Goal: Task Accomplishment & Management: Use online tool/utility

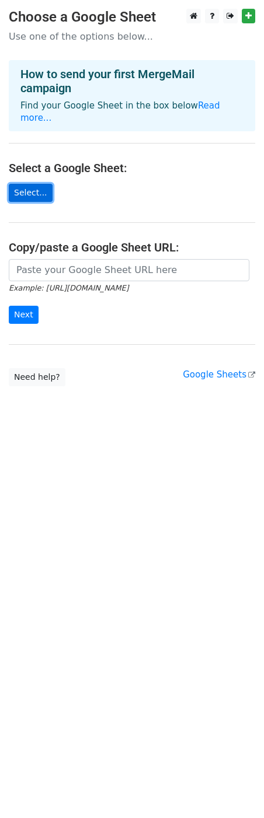
click at [35, 184] on link "Select..." at bounding box center [31, 193] width 44 height 18
click at [209, 105] on link "Read more..." at bounding box center [119, 111] width 199 height 23
click at [33, 184] on link "Select..." at bounding box center [31, 193] width 44 height 18
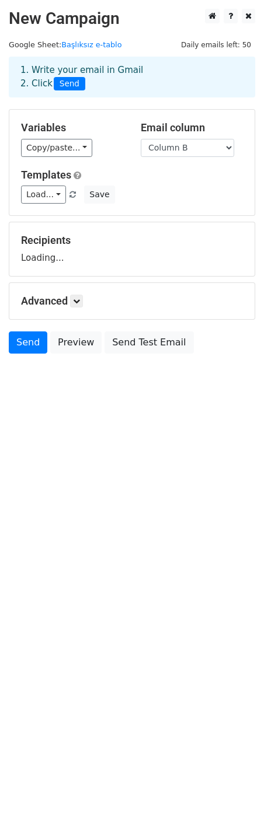
click at [85, 173] on div "Templates Load... No templates saved Save" at bounding box center [131, 187] width 239 height 36
click at [57, 149] on link "Copy/paste..." at bounding box center [56, 148] width 71 height 18
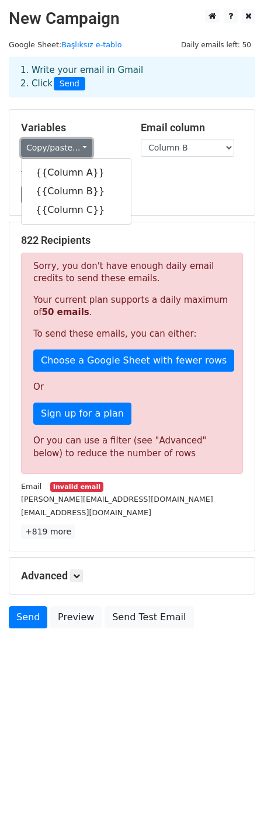
click at [69, 148] on link "Copy/paste..." at bounding box center [56, 148] width 71 height 18
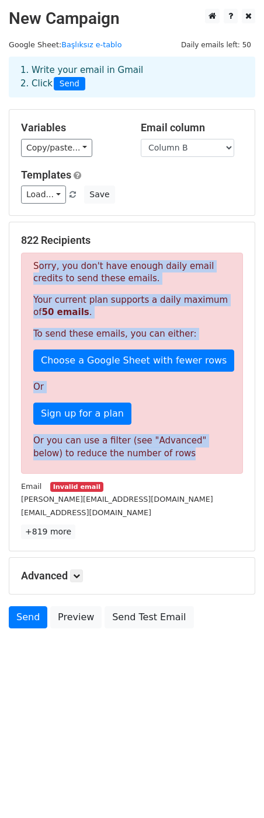
drag, startPoint x: 150, startPoint y: 459, endPoint x: 24, endPoint y: 267, distance: 230.4
click at [24, 267] on div "Sorry, you don't have enough daily email credits to send these emails. Your cur…" at bounding box center [132, 363] width 222 height 221
copy div "Sorry, you don't have enough daily email credits to send these emails. Your cur…"
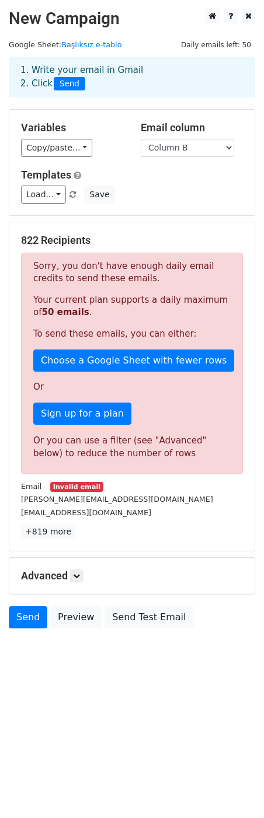
click at [72, 579] on h5 "Advanced" at bounding box center [132, 575] width 222 height 13
click at [76, 579] on icon at bounding box center [76, 575] width 7 height 7
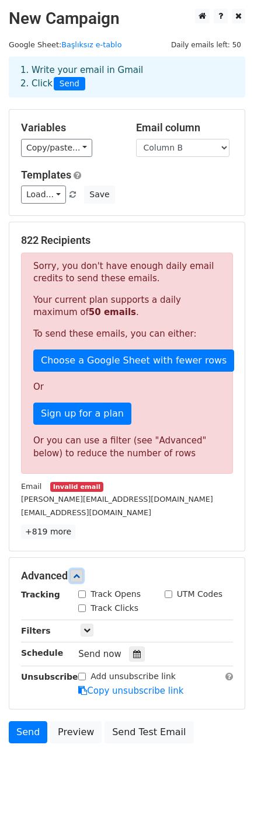
scroll to position [26, 0]
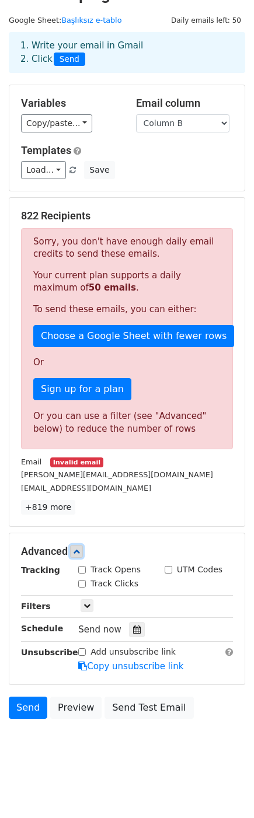
click at [82, 552] on link at bounding box center [76, 551] width 13 height 13
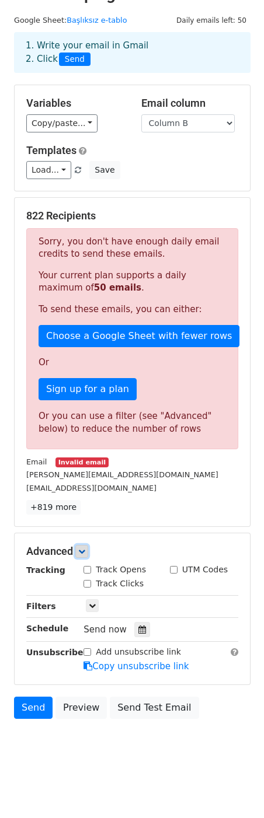
scroll to position [0, 0]
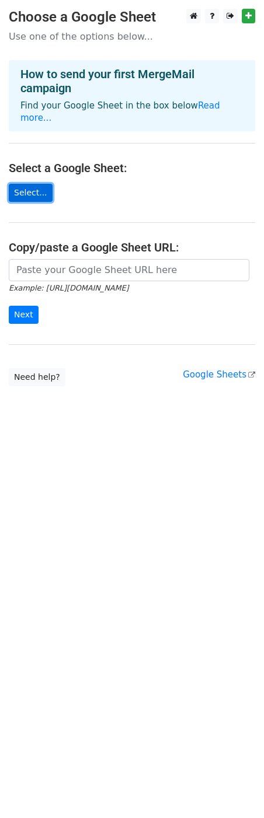
click at [33, 187] on link "Select..." at bounding box center [31, 193] width 44 height 18
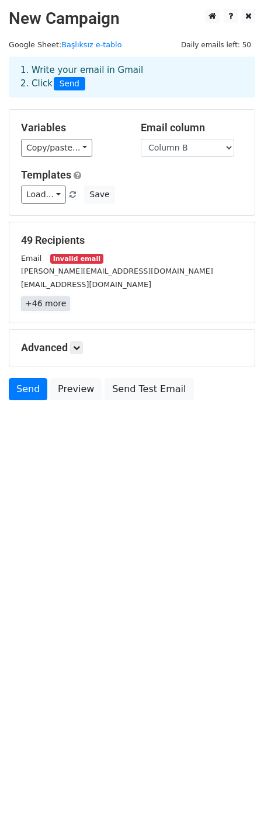
click at [44, 306] on link "+46 more" at bounding box center [45, 303] width 49 height 15
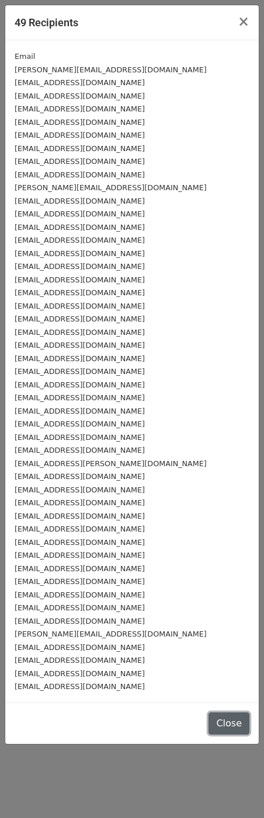
click at [239, 723] on button "Close" at bounding box center [228, 723] width 41 height 22
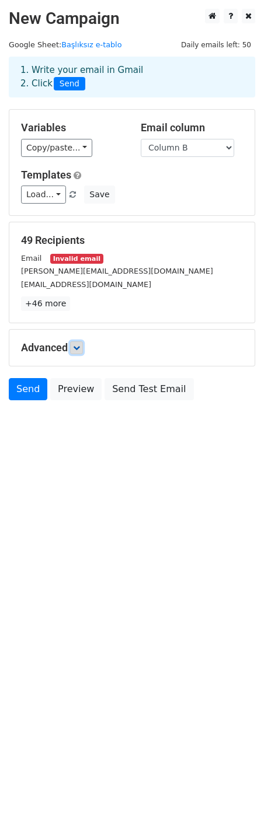
click at [76, 343] on link at bounding box center [76, 347] width 13 height 13
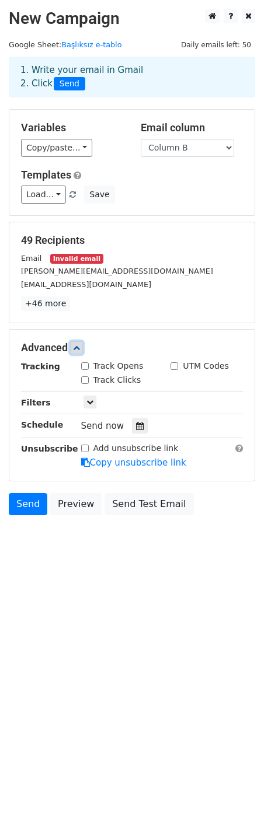
click at [76, 342] on link at bounding box center [76, 347] width 13 height 13
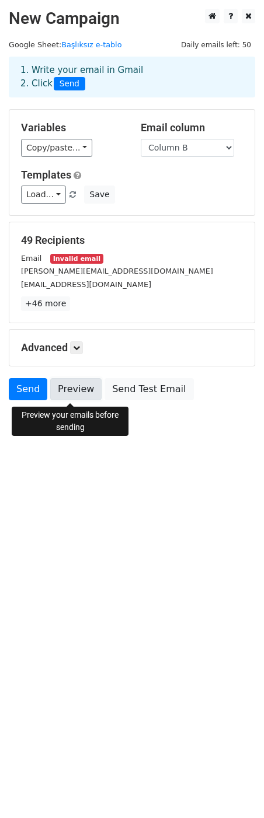
click at [67, 392] on link "Preview" at bounding box center [75, 389] width 51 height 22
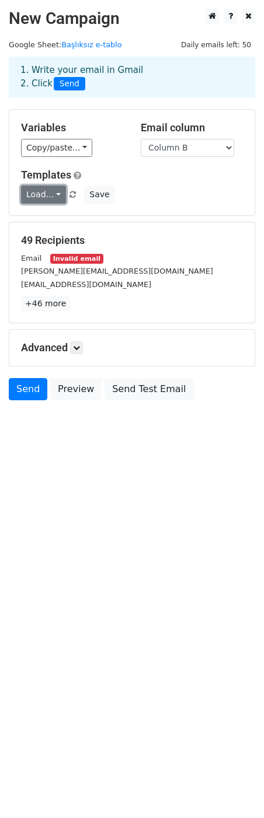
click at [57, 194] on link "Load..." at bounding box center [43, 194] width 45 height 18
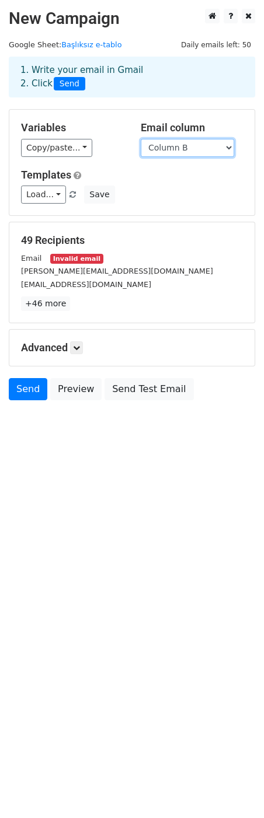
click at [210, 146] on select "Column A Column B Column C" at bounding box center [187, 148] width 93 height 18
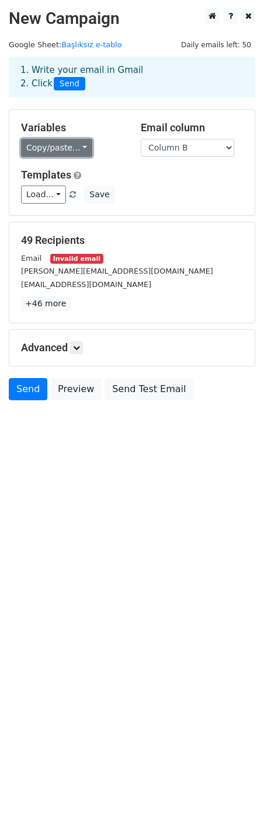
click at [78, 155] on link "Copy/paste..." at bounding box center [56, 148] width 71 height 18
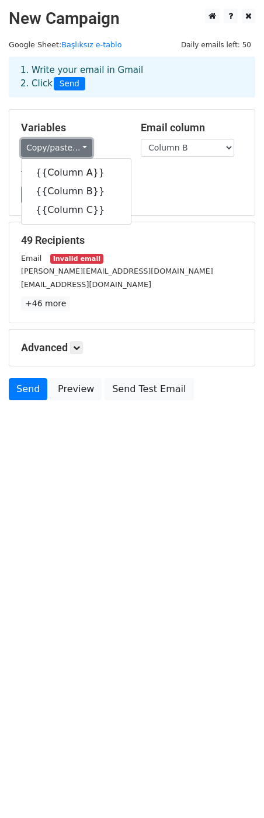
click at [78, 155] on link "Copy/paste..." at bounding box center [56, 148] width 71 height 18
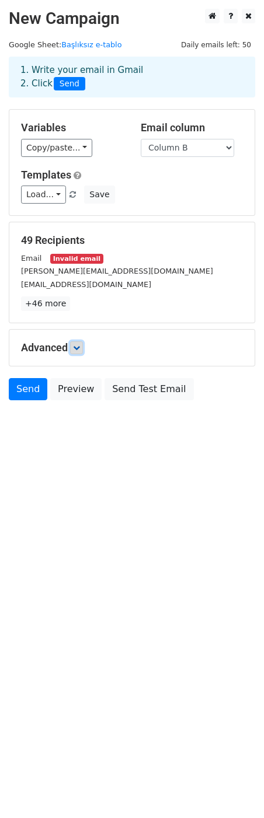
click at [74, 347] on link at bounding box center [76, 347] width 13 height 13
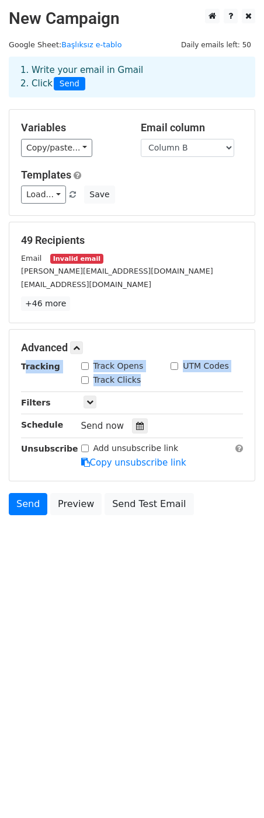
drag, startPoint x: 20, startPoint y: 371, endPoint x: 170, endPoint y: 377, distance: 150.0
click at [170, 377] on div "Tracking Track Opens UTM Codes Track Clicks" at bounding box center [131, 373] width 239 height 27
copy div "Tracking Track Opens UTM Codes Track Clicks"
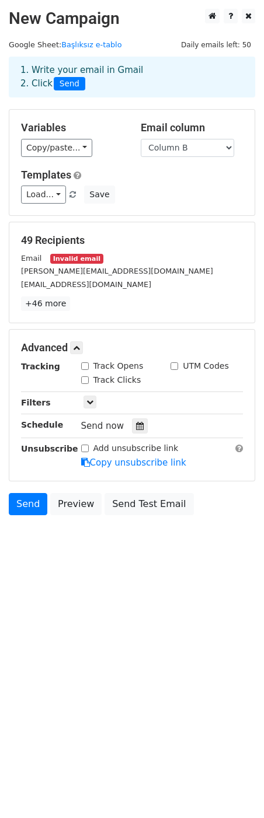
click at [169, 353] on h5 "Advanced" at bounding box center [132, 347] width 222 height 13
click at [86, 365] on input "Track Opens" at bounding box center [85, 366] width 8 height 8
checkbox input "true"
click at [85, 377] on input "Track Clicks" at bounding box center [85, 380] width 8 height 8
checkbox input "true"
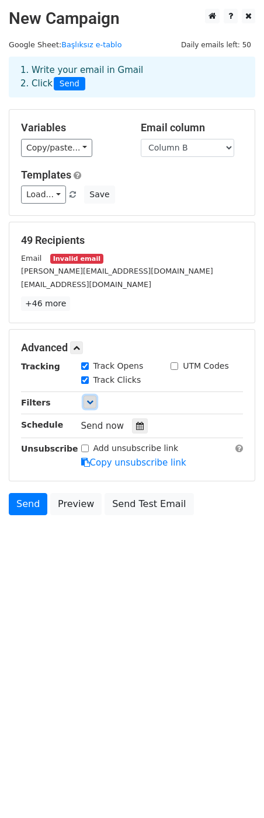
click at [90, 403] on icon at bounding box center [89, 401] width 7 height 7
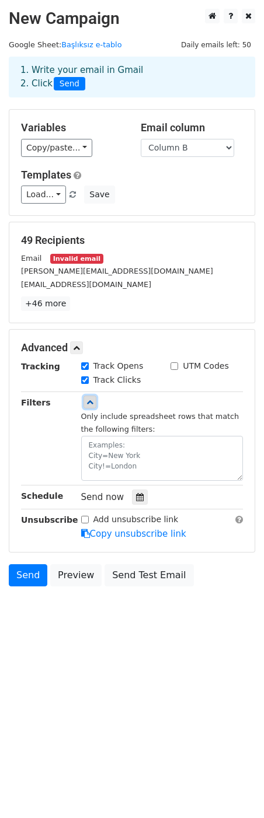
click at [90, 402] on icon at bounding box center [89, 401] width 7 height 7
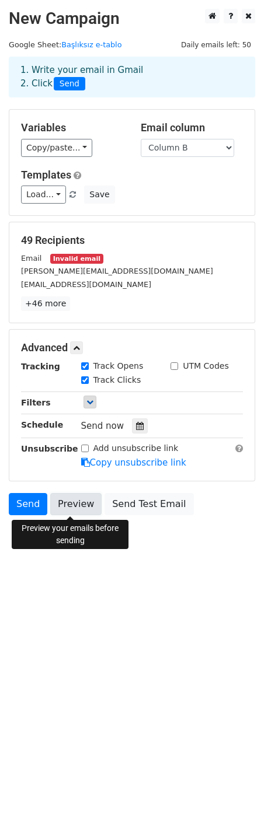
click at [84, 508] on link "Preview" at bounding box center [75, 504] width 51 height 22
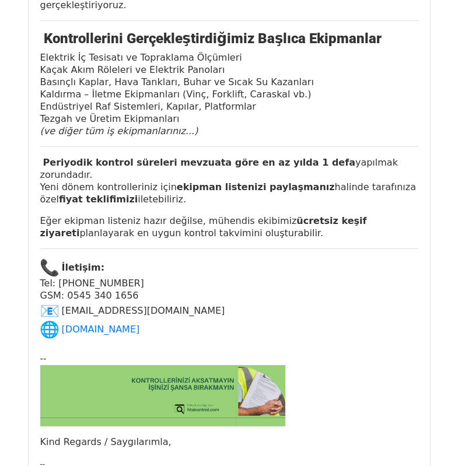
scroll to position [1283, 0]
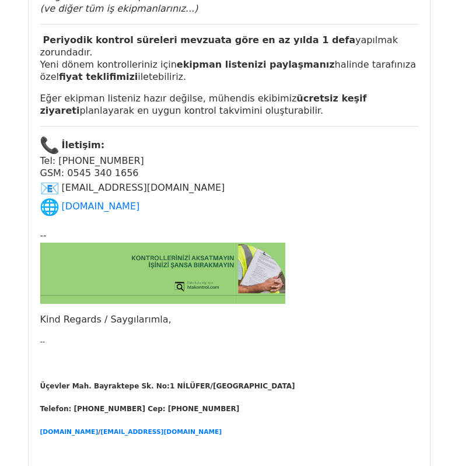
scroll to position [42357, 0]
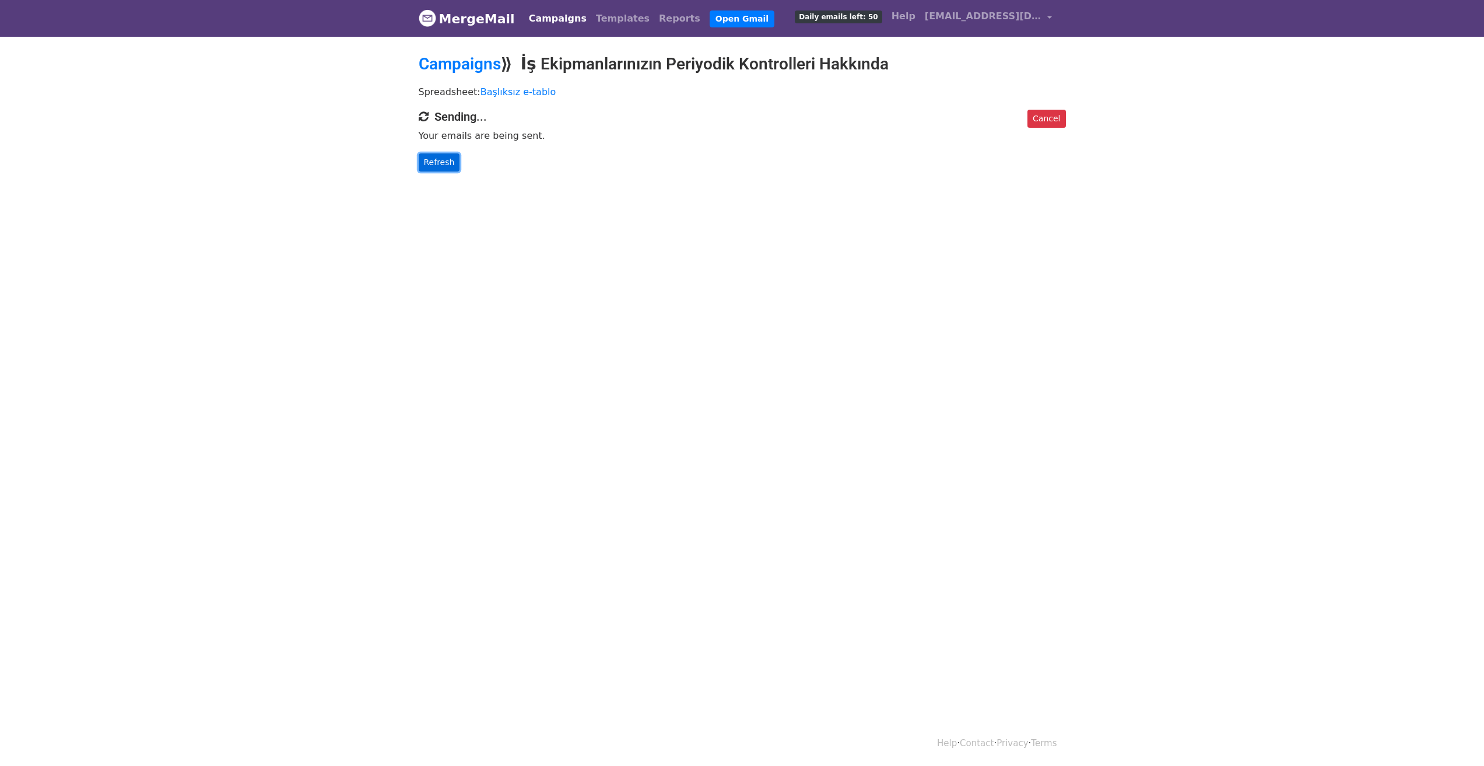
click at [443, 158] on link "Refresh" at bounding box center [439, 162] width 41 height 18
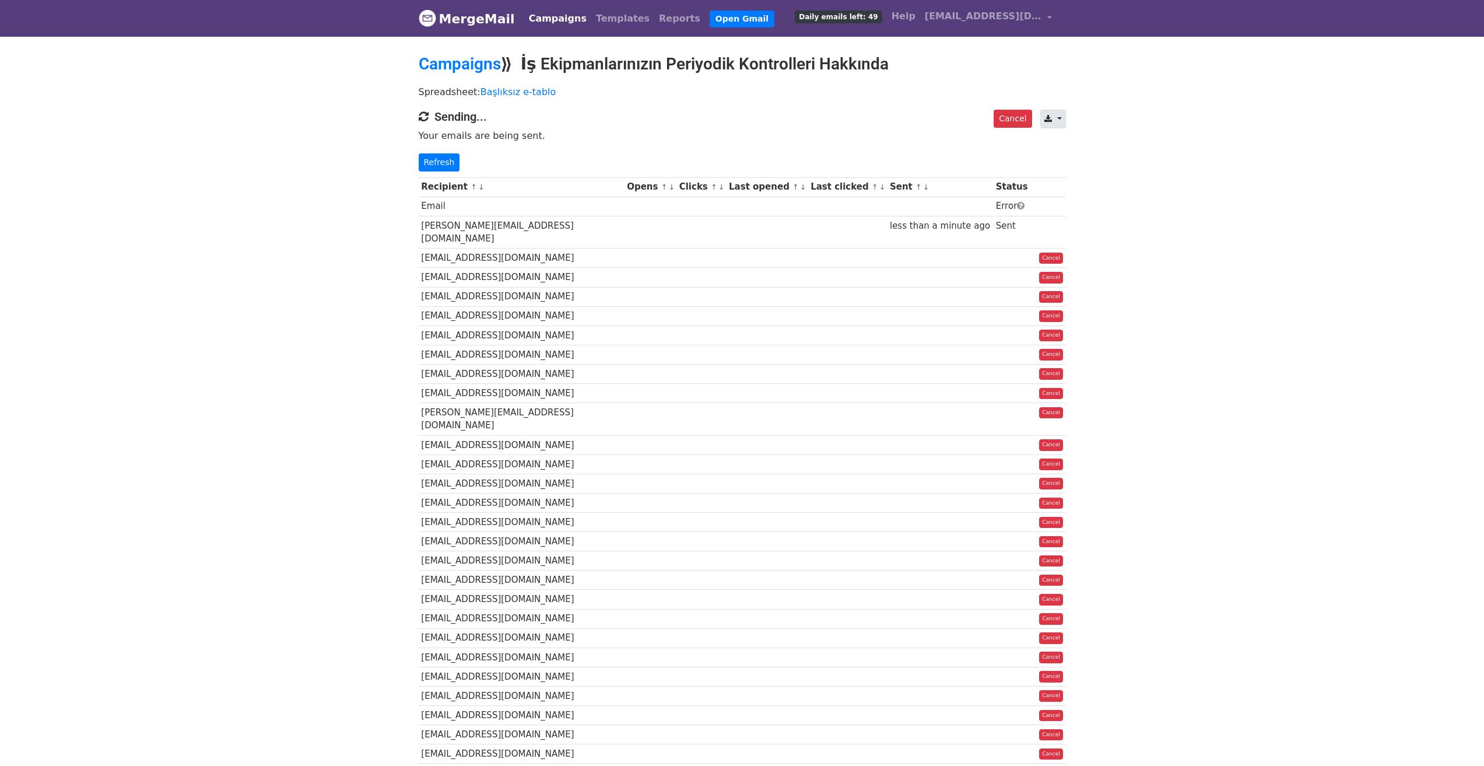
click at [1061, 118] on link at bounding box center [1053, 119] width 25 height 19
click at [1063, 117] on link at bounding box center [1053, 119] width 25 height 19
click at [1070, 145] on link "CSV" at bounding box center [1067, 145] width 52 height 19
click at [1055, 117] on link at bounding box center [1053, 119] width 25 height 19
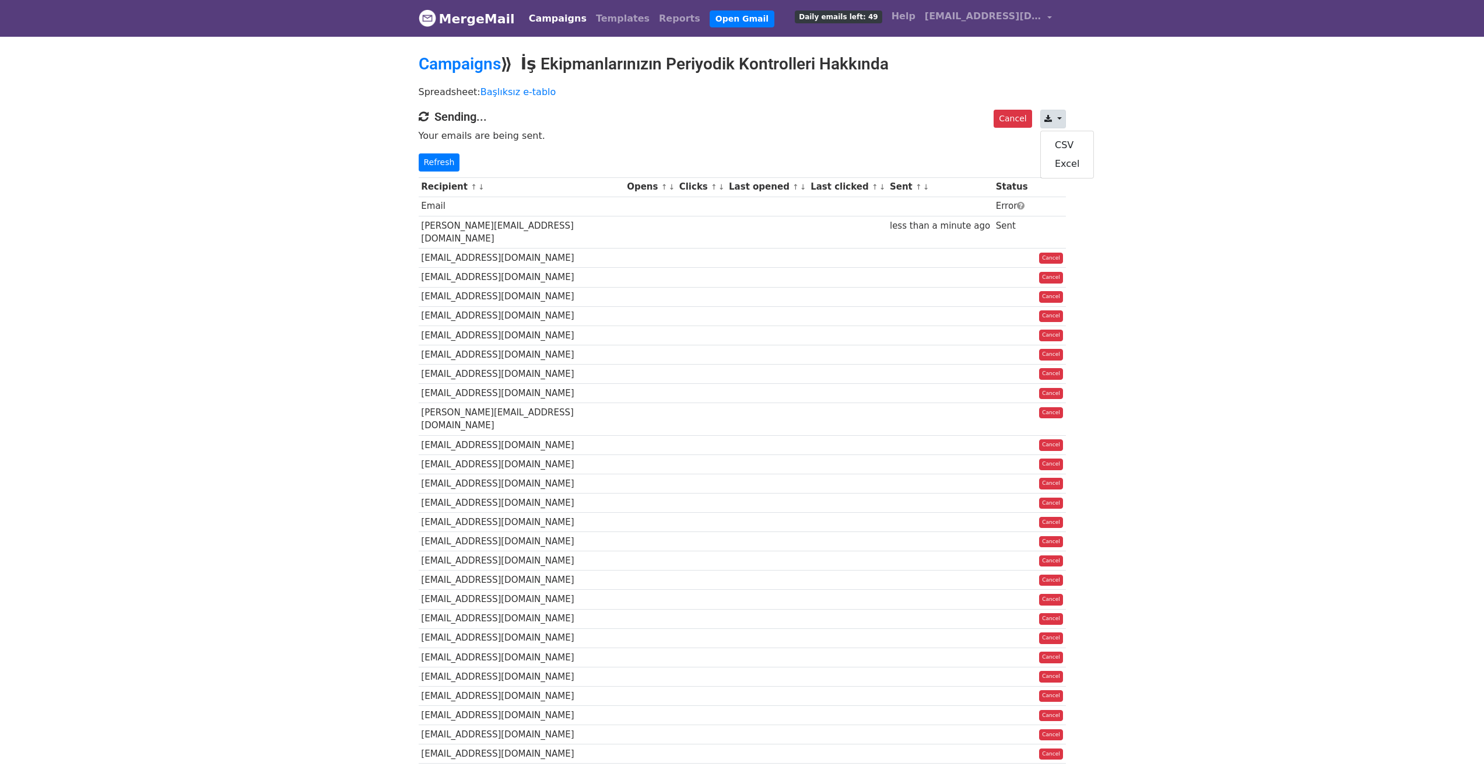
click at [726, 155] on p "Refresh" at bounding box center [742, 162] width 647 height 18
click at [437, 155] on link "Refresh" at bounding box center [439, 162] width 41 height 18
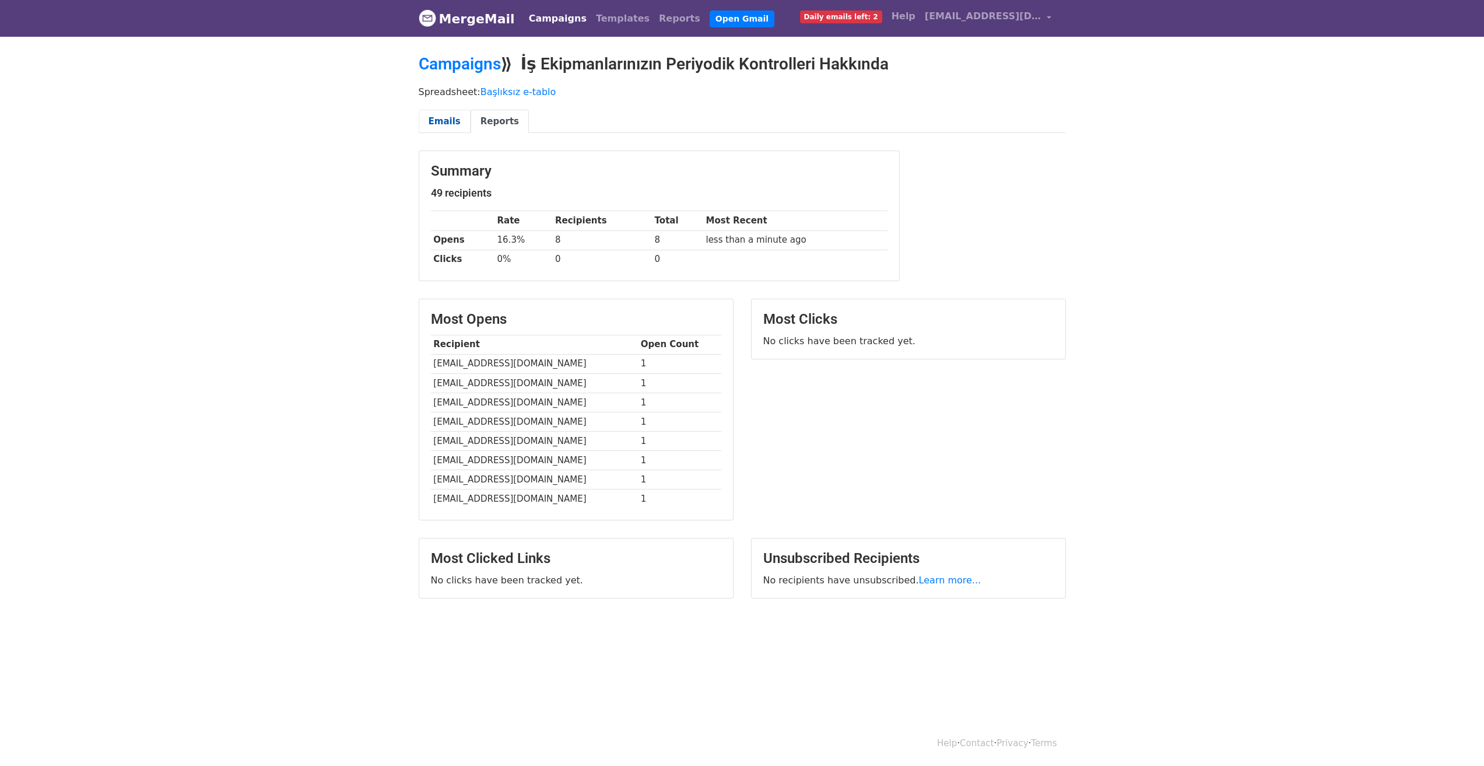
click at [431, 125] on link "Emails" at bounding box center [445, 122] width 52 height 24
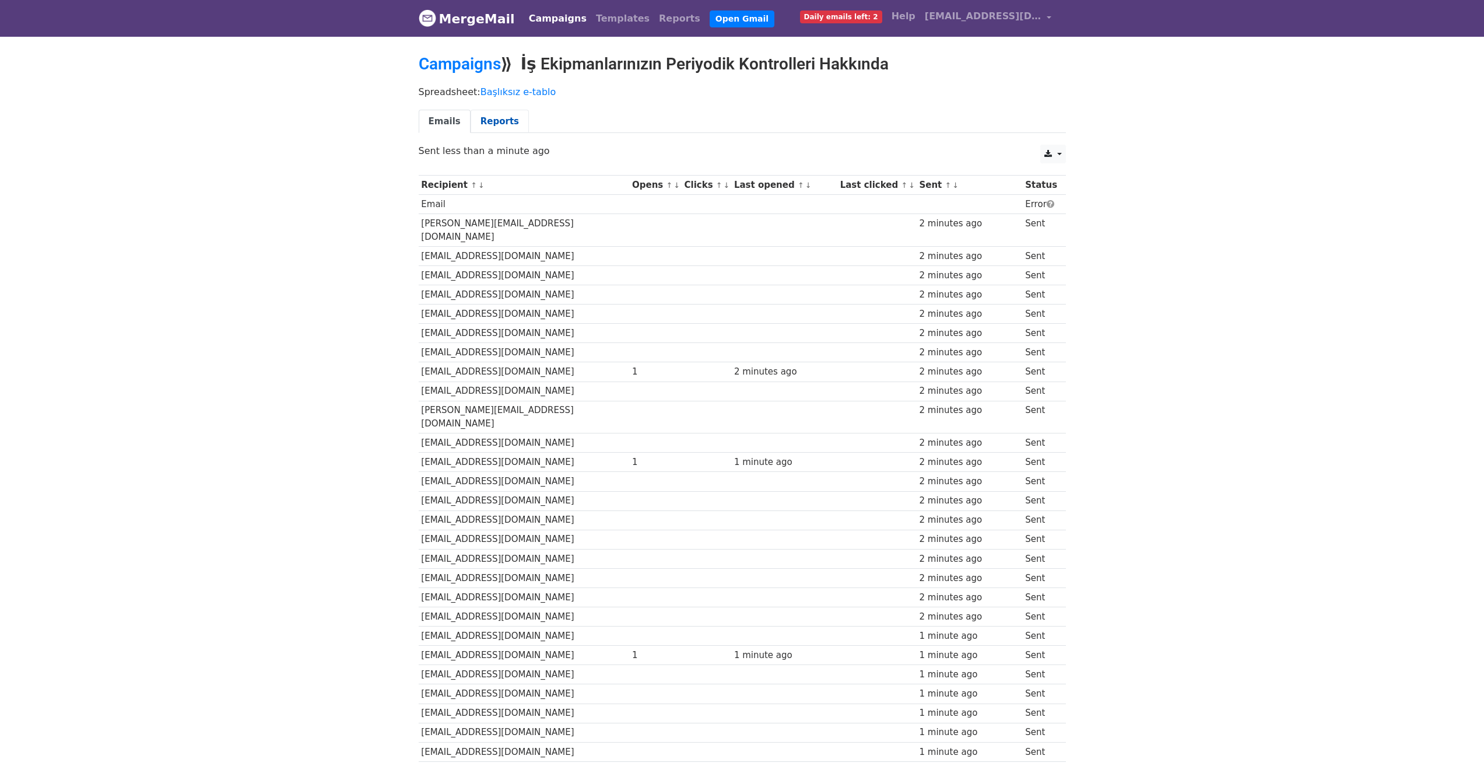
click at [493, 122] on link "Reports" at bounding box center [500, 122] width 58 height 24
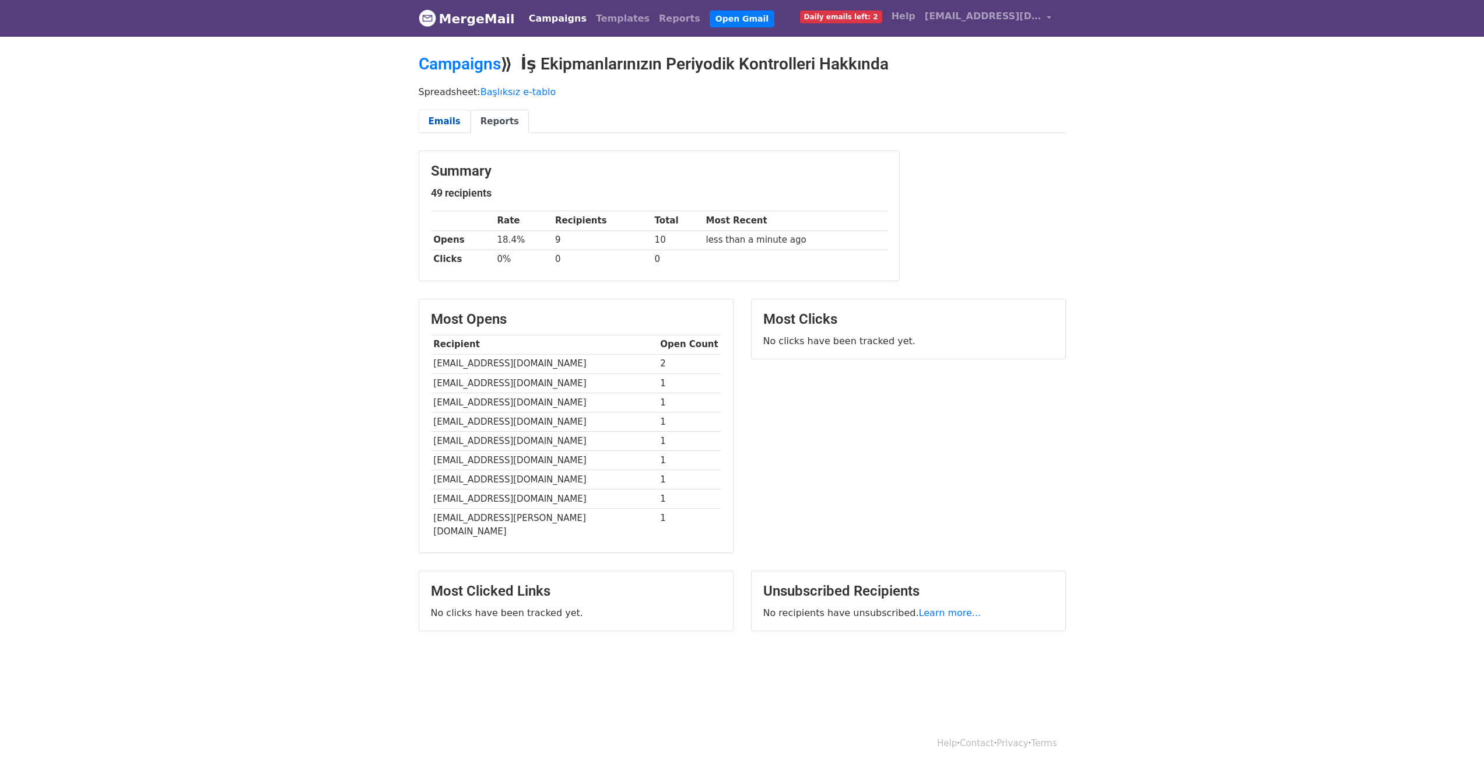
click at [454, 120] on link "Emails" at bounding box center [445, 122] width 52 height 24
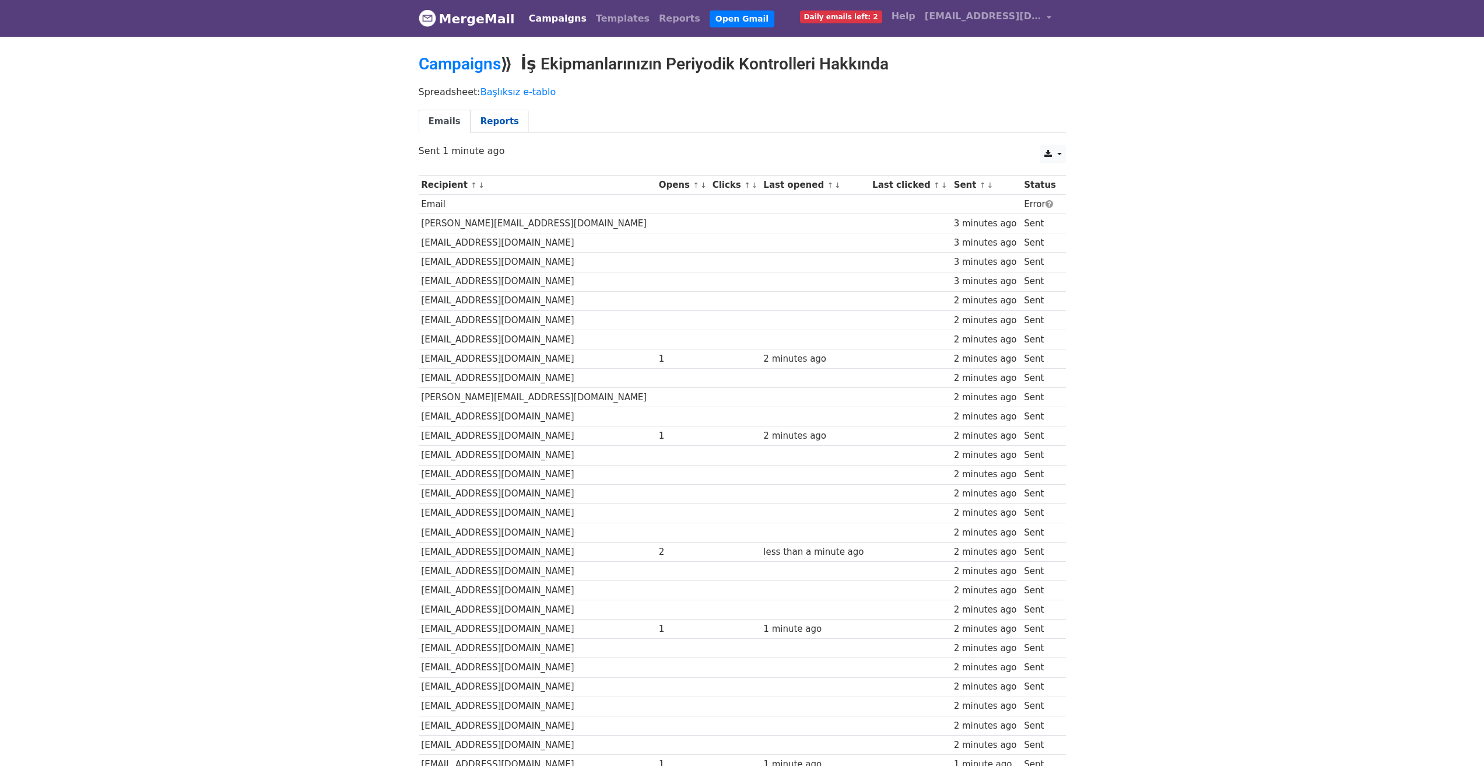
click at [473, 125] on link "Reports" at bounding box center [500, 122] width 58 height 24
click at [448, 121] on link "Emails" at bounding box center [445, 122] width 52 height 24
click at [506, 125] on link "Reports" at bounding box center [500, 122] width 58 height 24
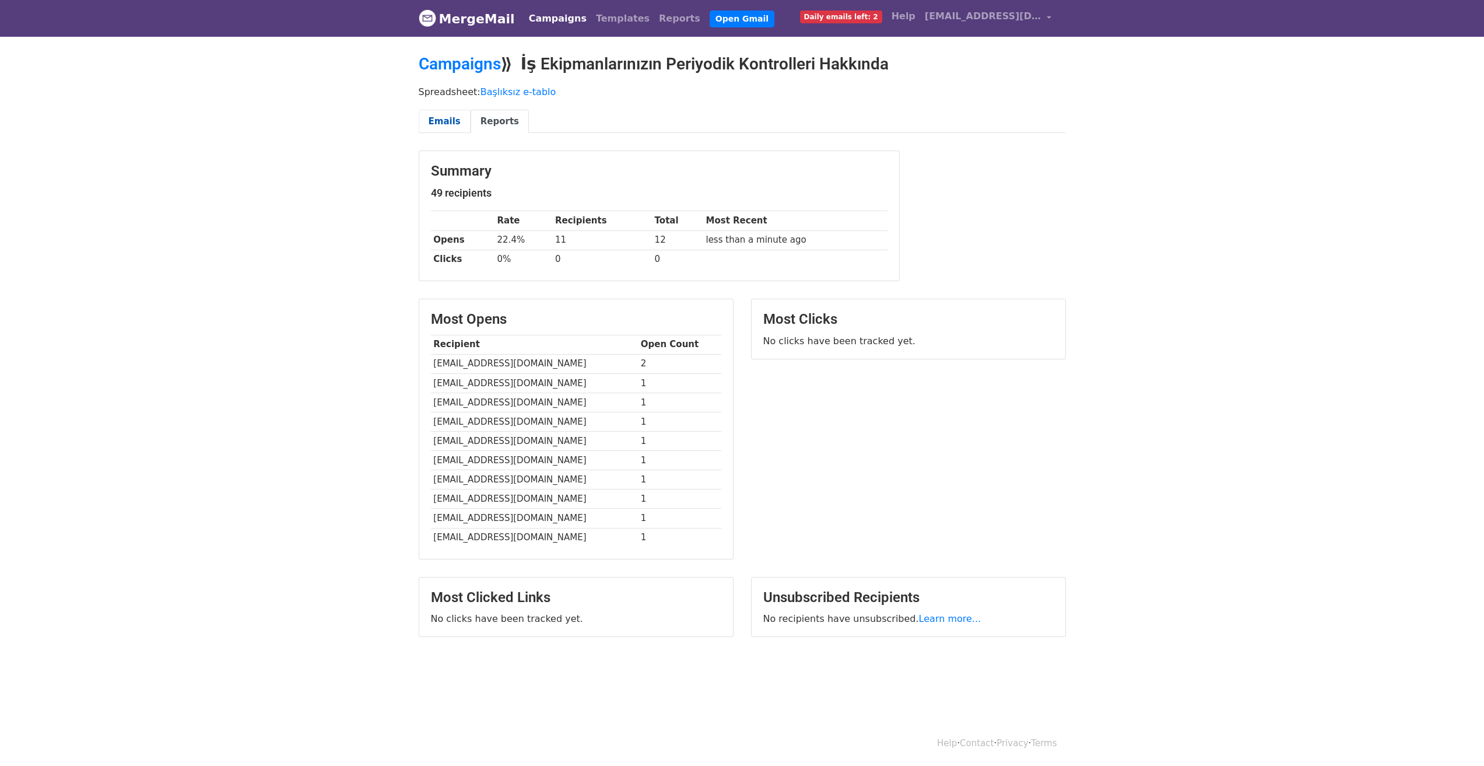
drag, startPoint x: 0, startPoint y: 0, endPoint x: 446, endPoint y: 123, distance: 462.9
click at [446, 123] on link "Emails" at bounding box center [445, 122] width 52 height 24
